Goal: Communication & Community: Answer question/provide support

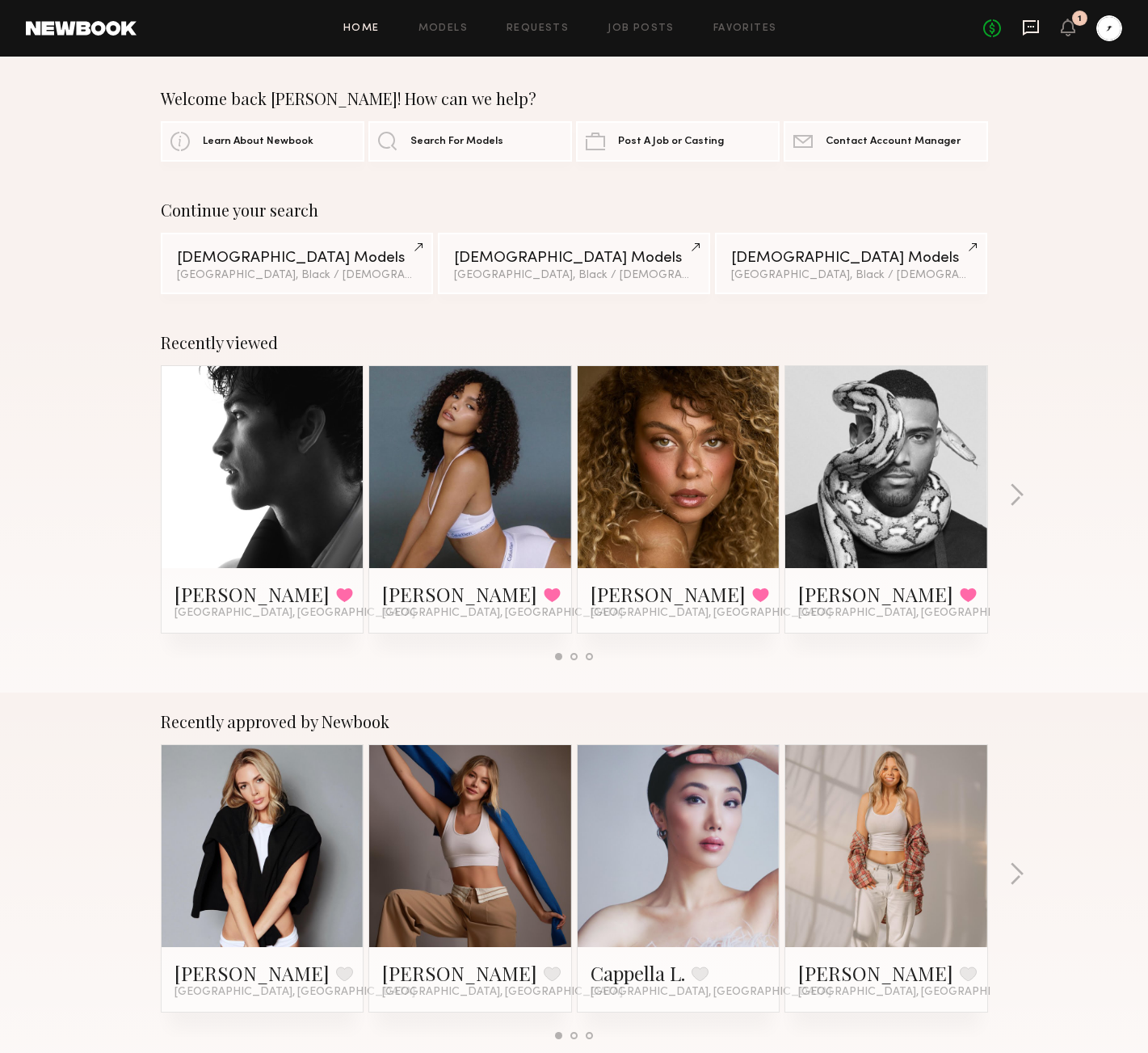
click at [1036, 33] on icon at bounding box center [1031, 27] width 16 height 15
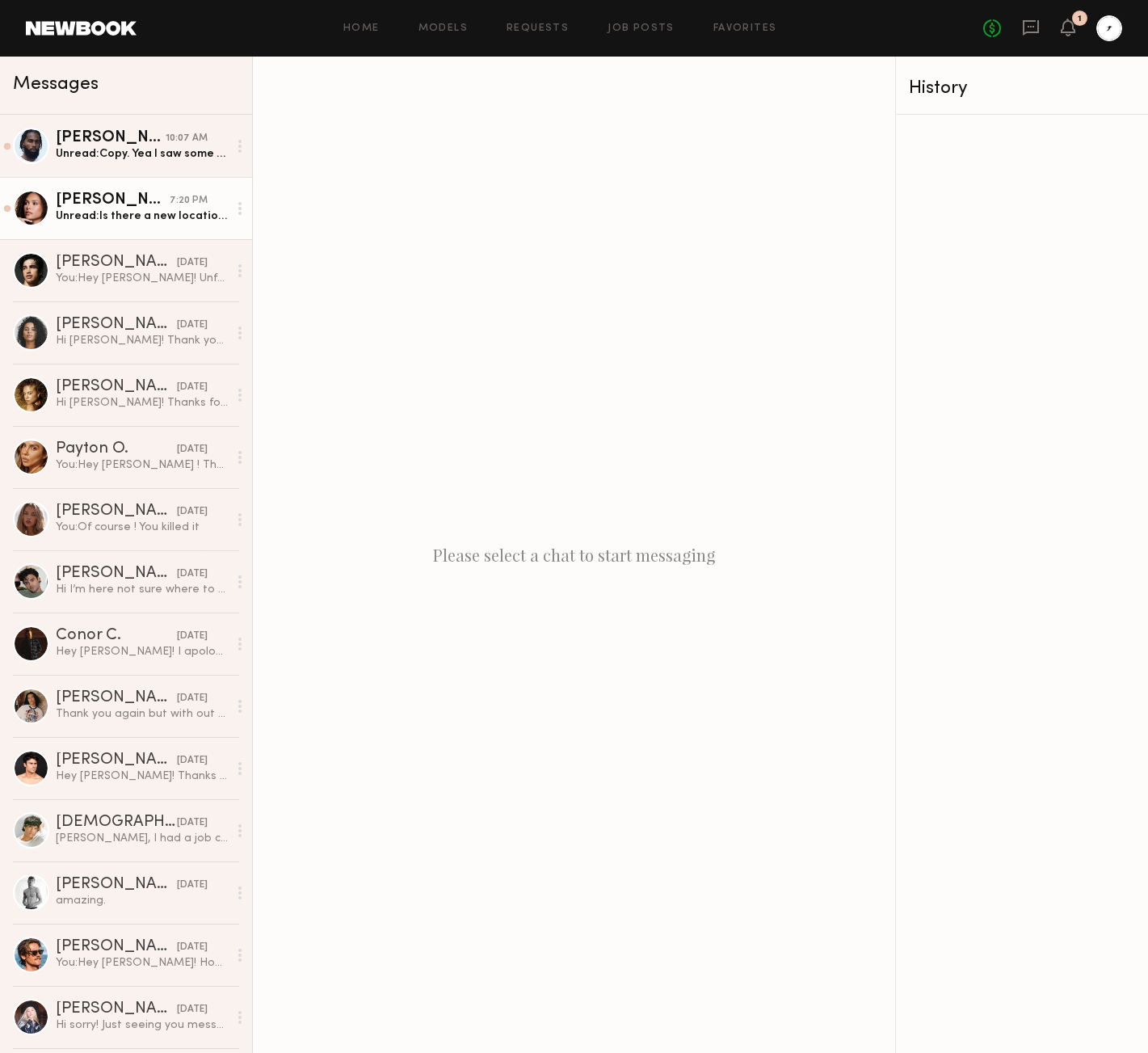
click at [171, 205] on div "7:20 PM" at bounding box center [188, 200] width 38 height 15
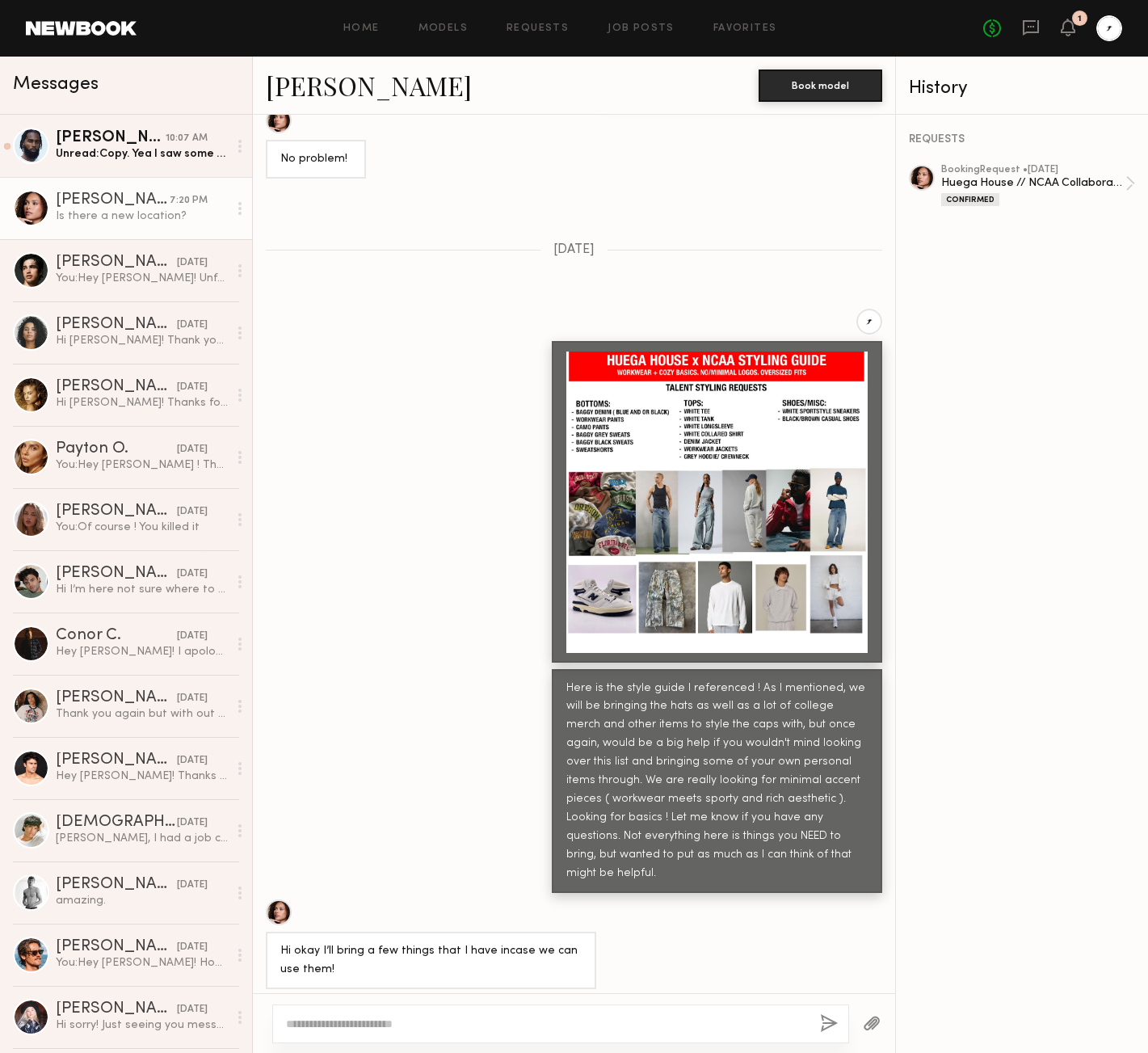
scroll to position [723, 0]
type textarea "*"
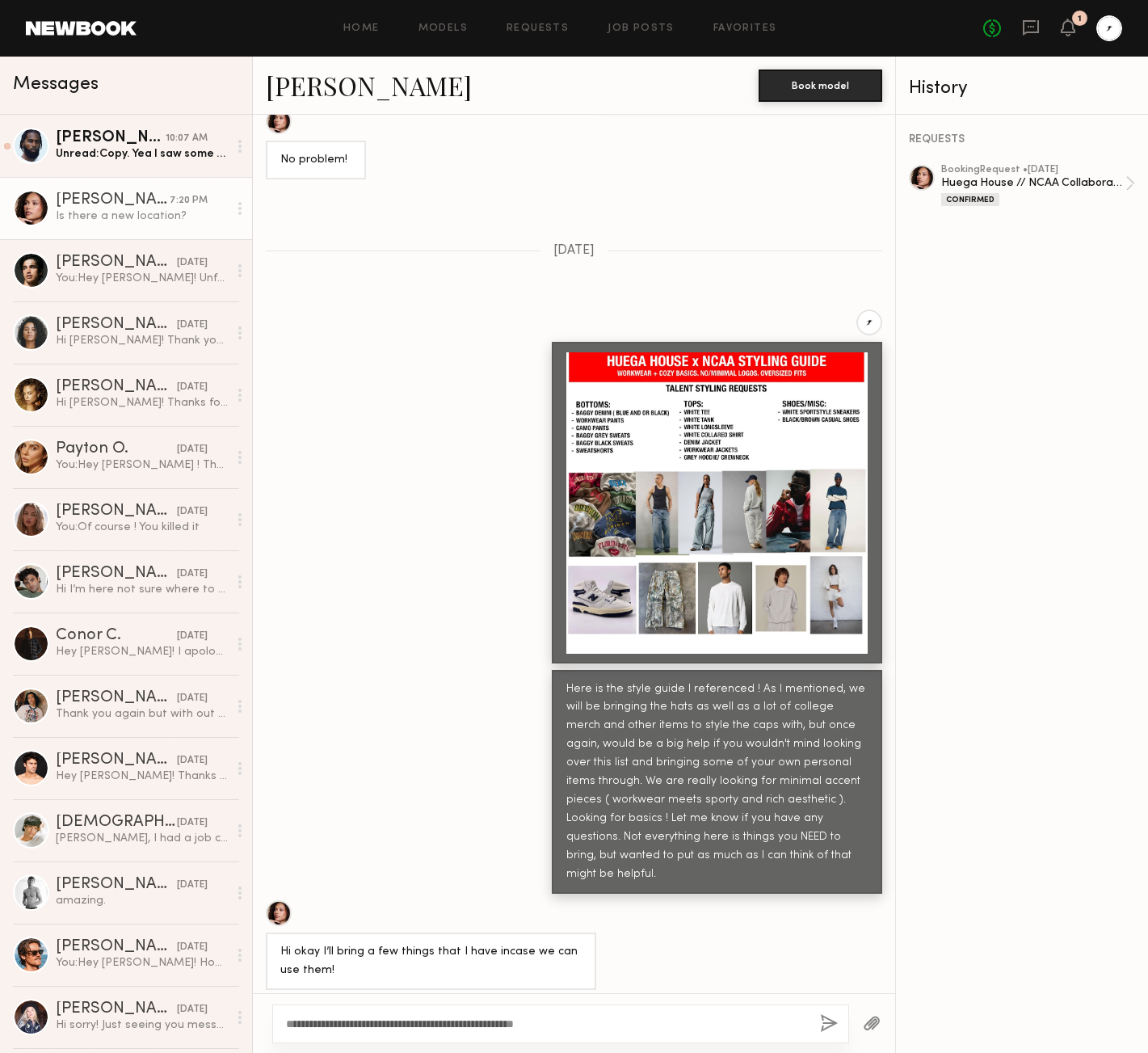
type textarea "**********"
click at [828, 1028] on button "button" at bounding box center [829, 1024] width 18 height 20
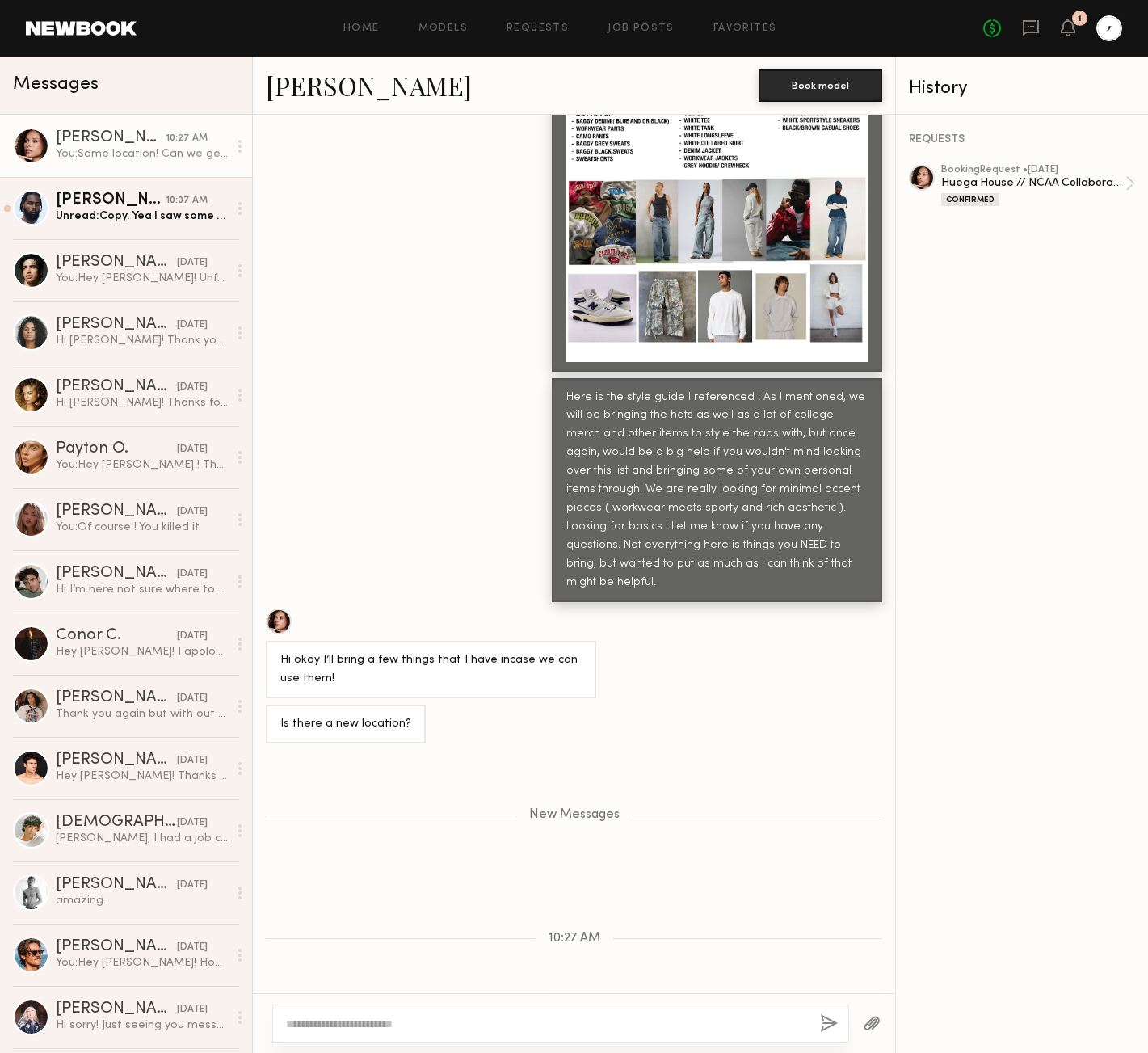
scroll to position [1112, 0]
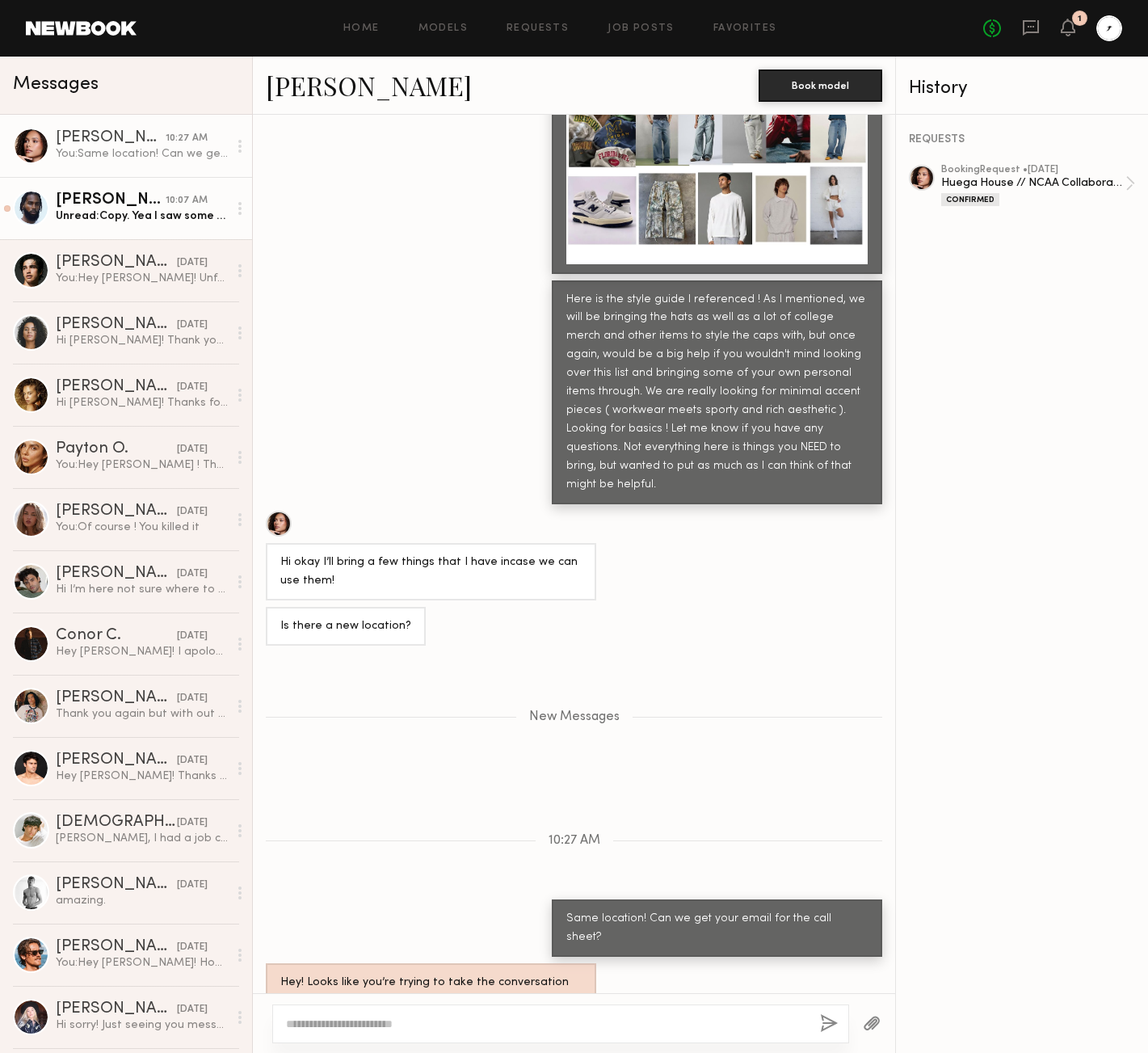
click at [119, 208] on div "[PERSON_NAME]" at bounding box center [110, 200] width 110 height 16
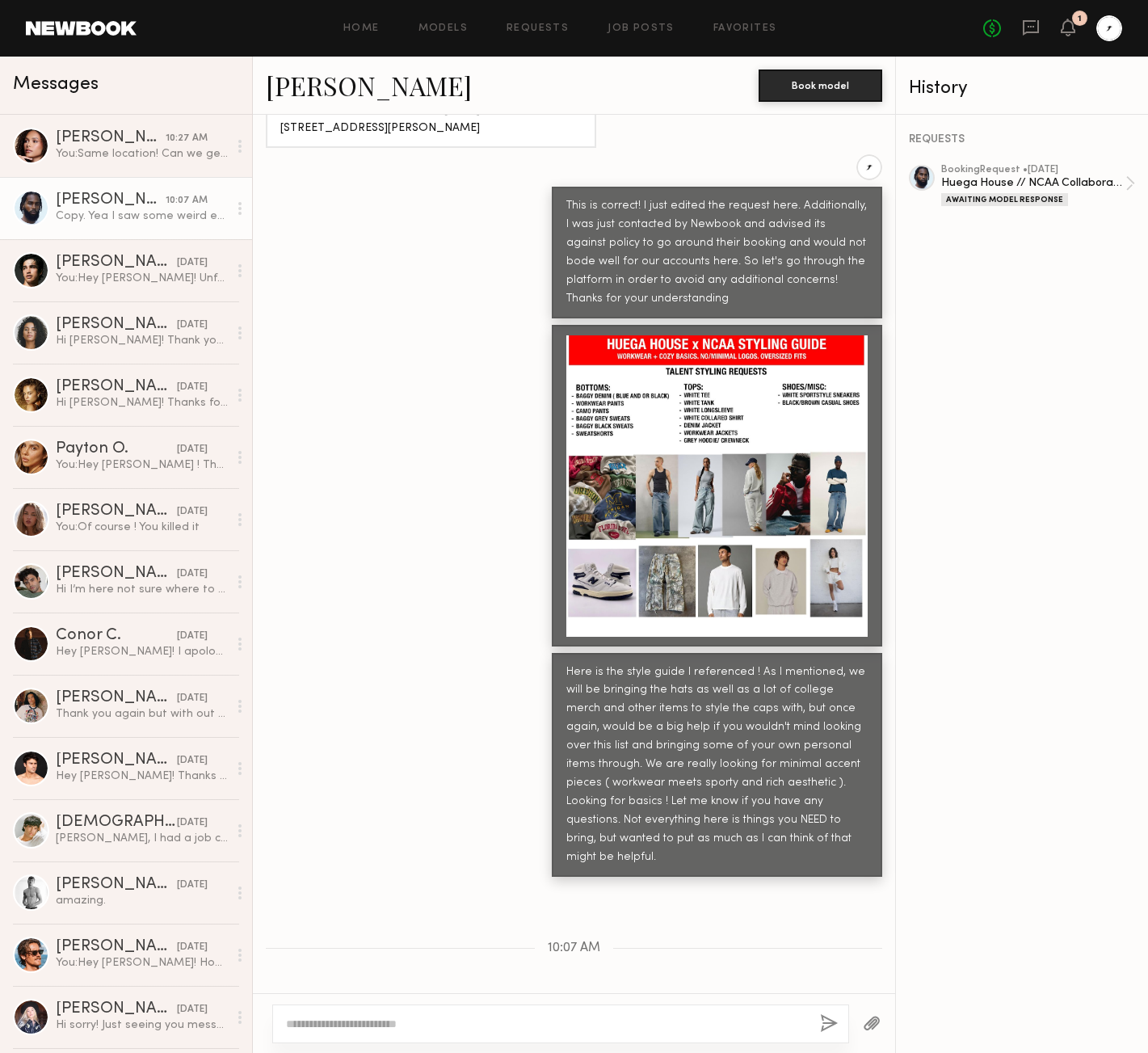
scroll to position [3051, 0]
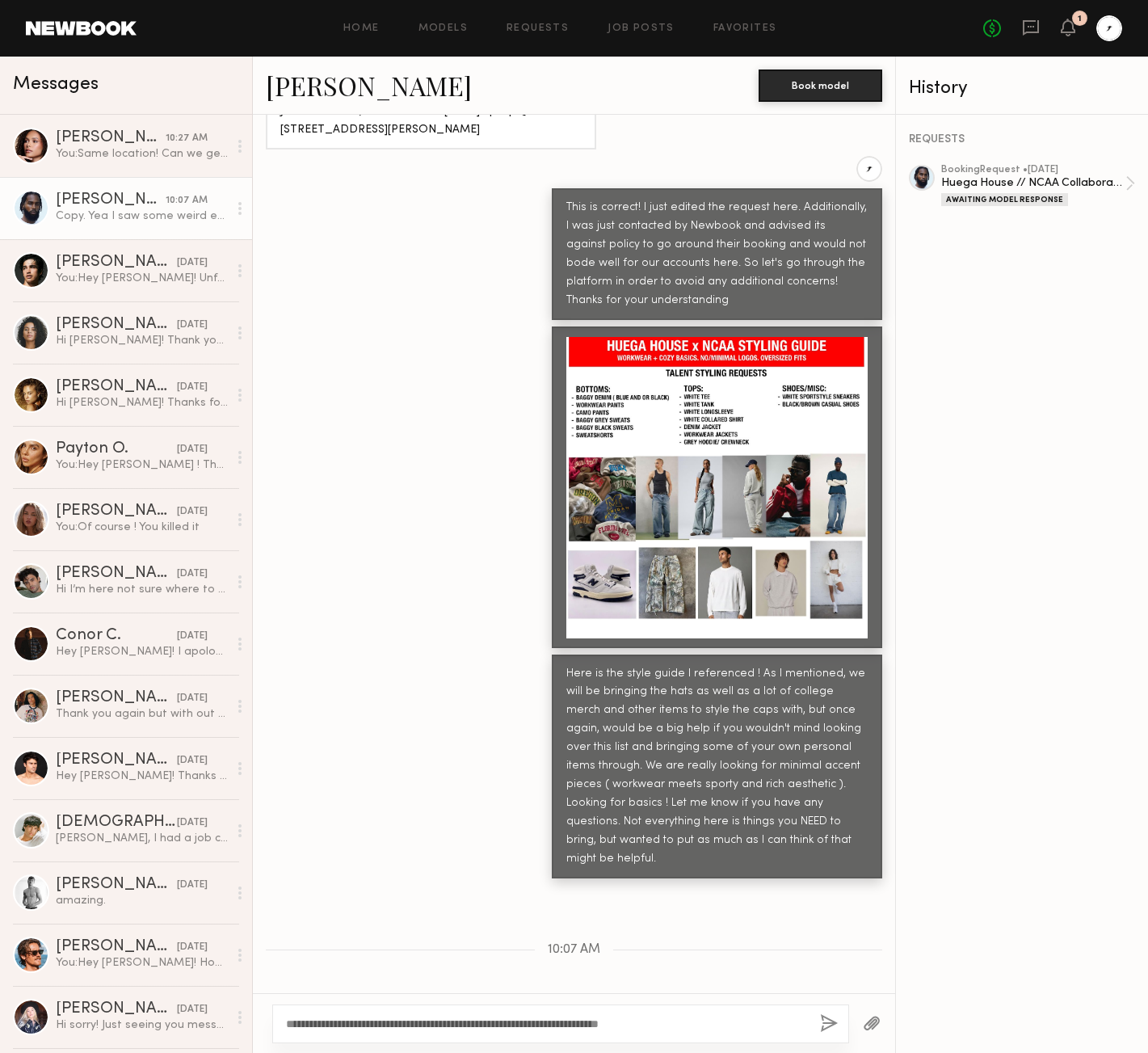
type textarea "**********"
click at [821, 1028] on button "button" at bounding box center [829, 1024] width 18 height 20
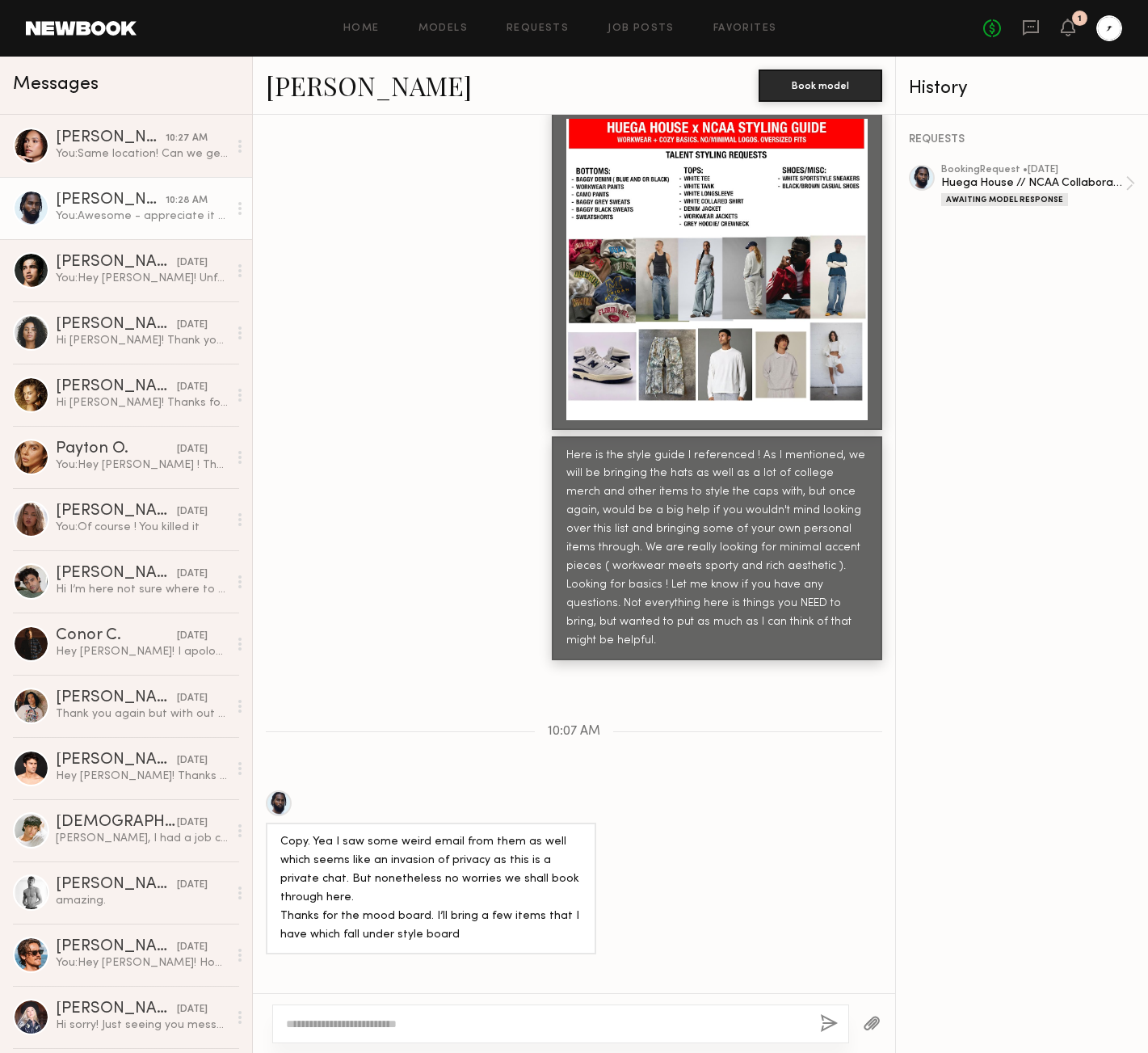
scroll to position [3367, 0]
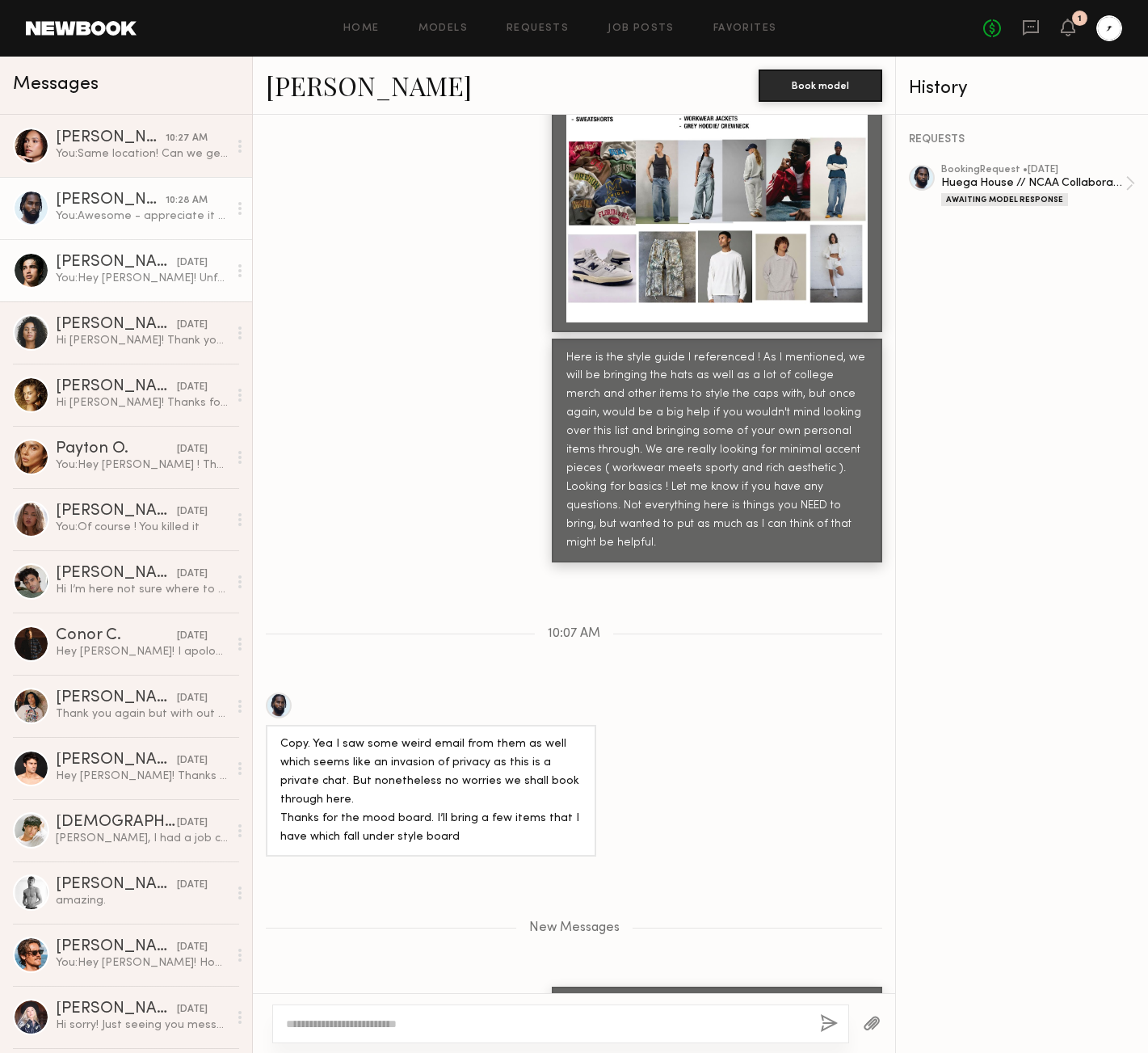
click at [147, 278] on div "You: Hey [PERSON_NAME]! Unfortunately we can only do the 13th. Apologies for th…" at bounding box center [141, 278] width 172 height 15
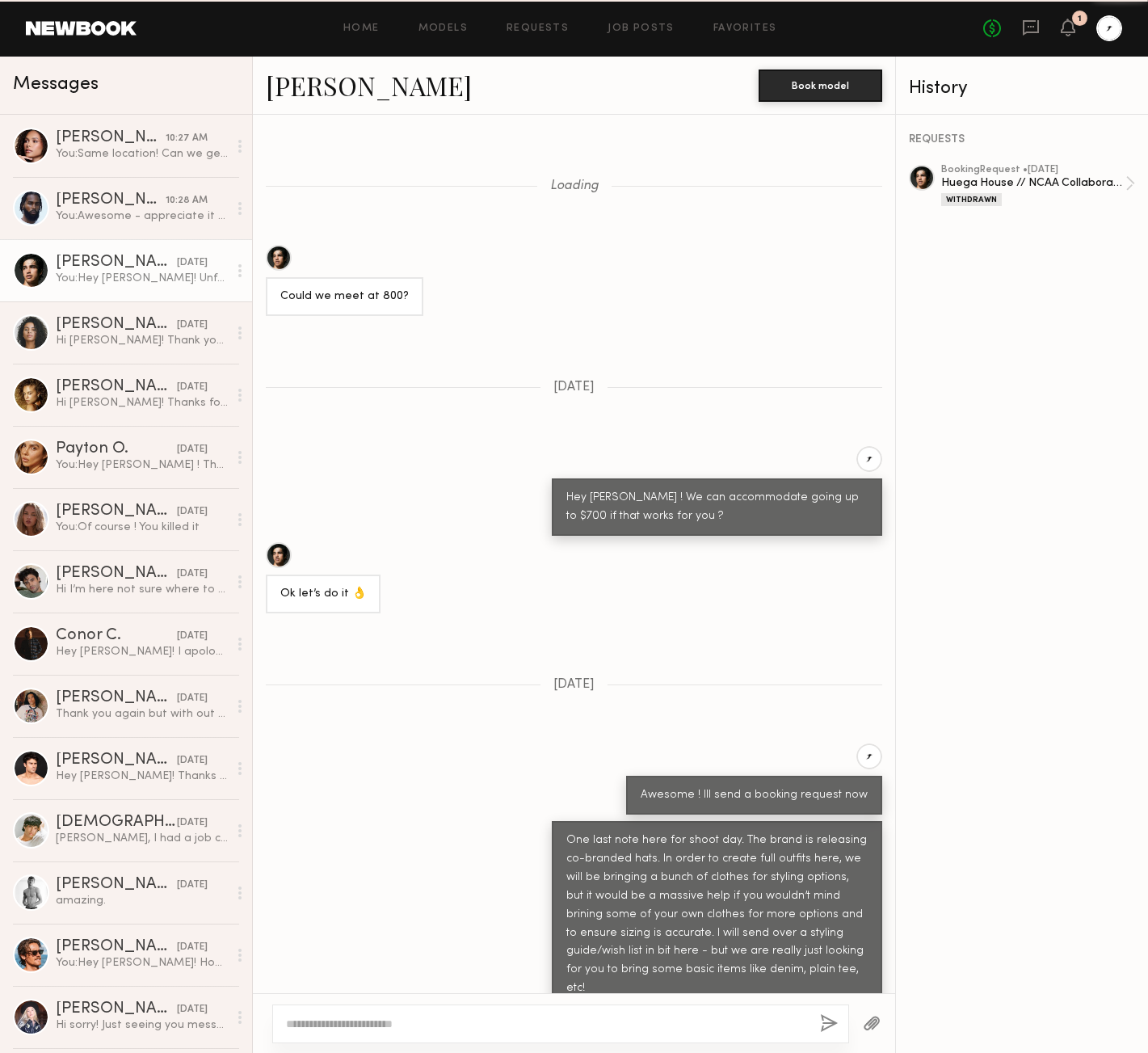
scroll to position [553, 0]
